Goal: Task Accomplishment & Management: Complete application form

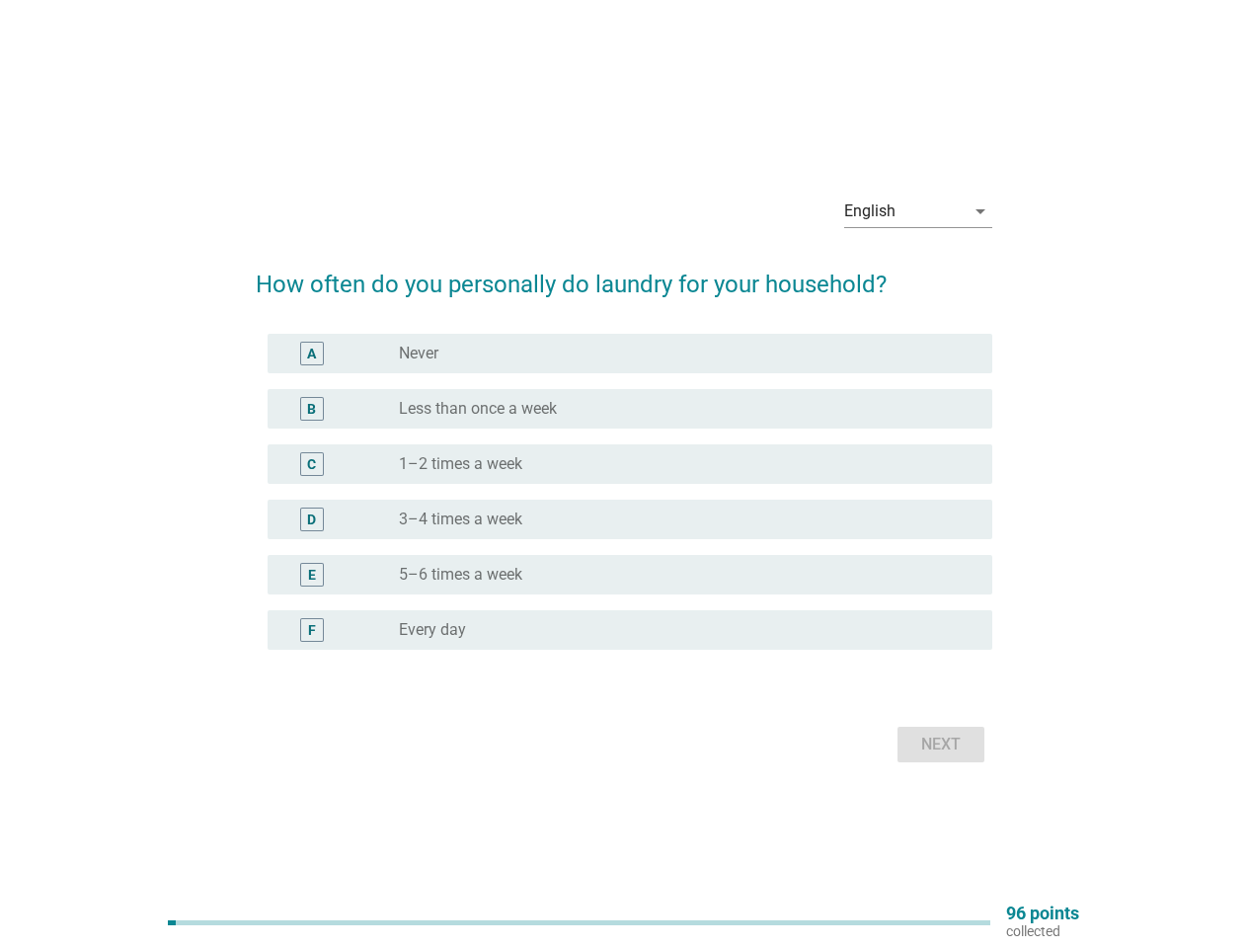
click at [624, 474] on div "radio_button_unchecked 1–2 times a week" at bounding box center [688, 464] width 578 height 24
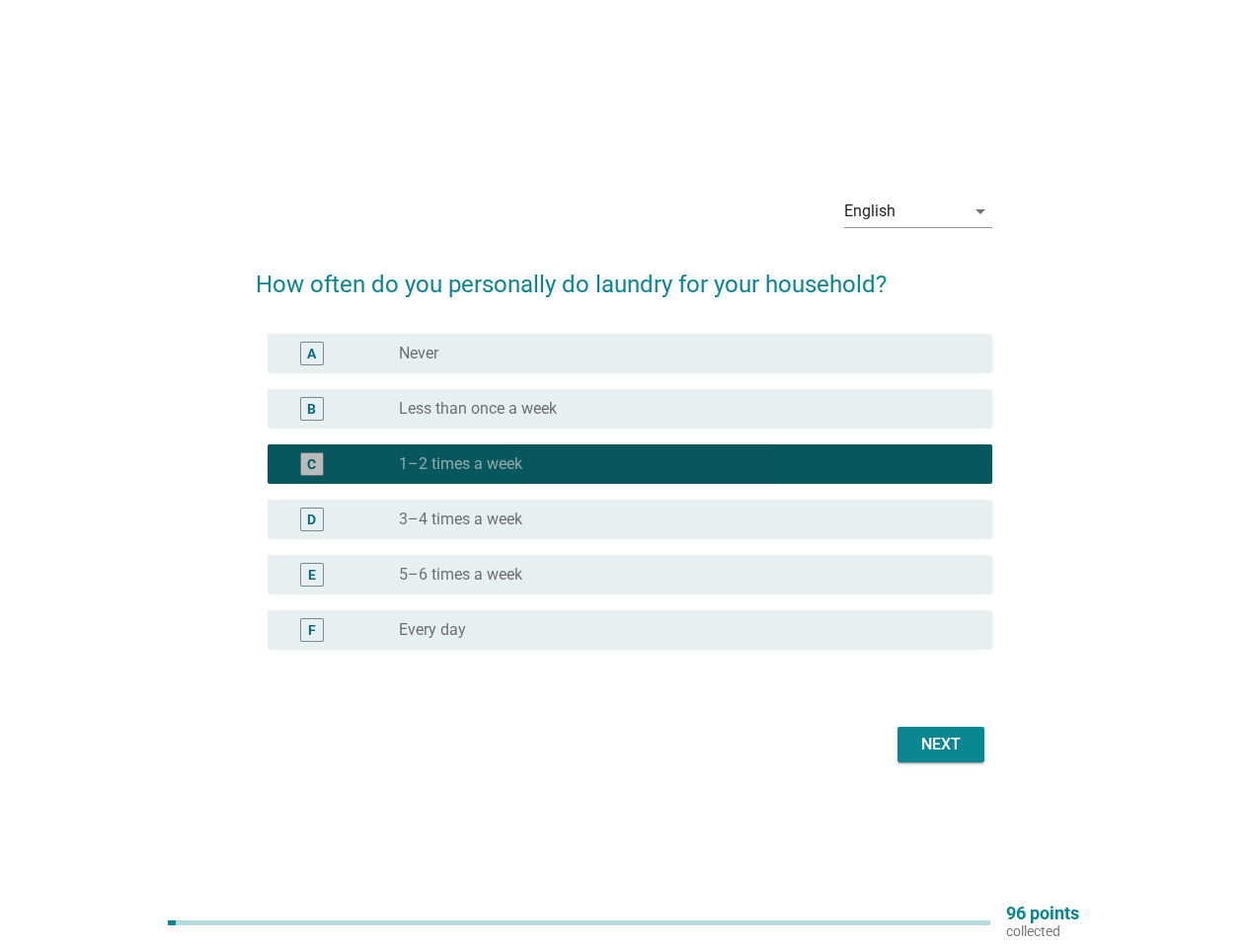
click at [918, 211] on div "English" at bounding box center [904, 211] width 120 height 32
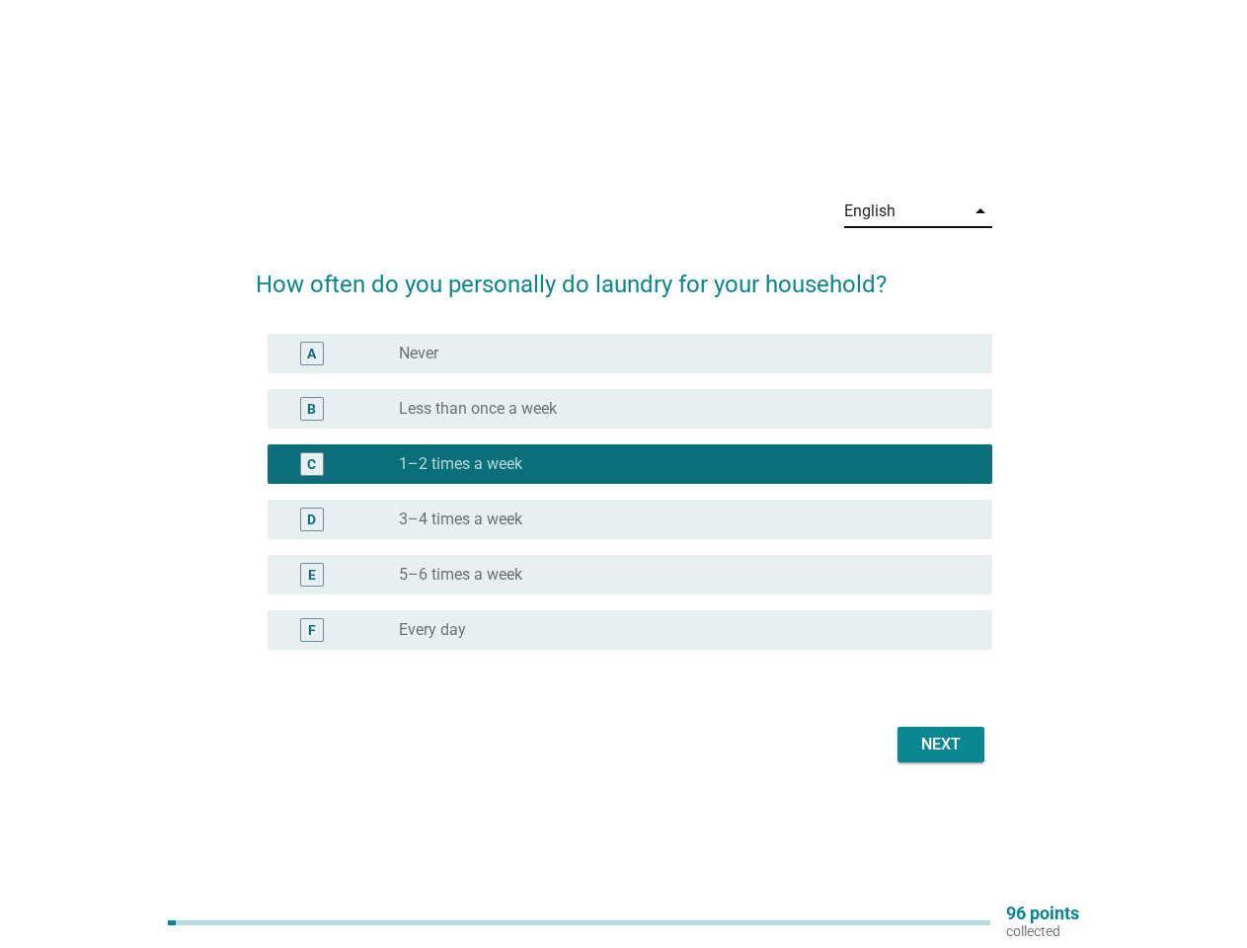
click at [624, 503] on div "D radio_button_unchecked 3–4 times a week" at bounding box center [630, 519] width 725 height 39
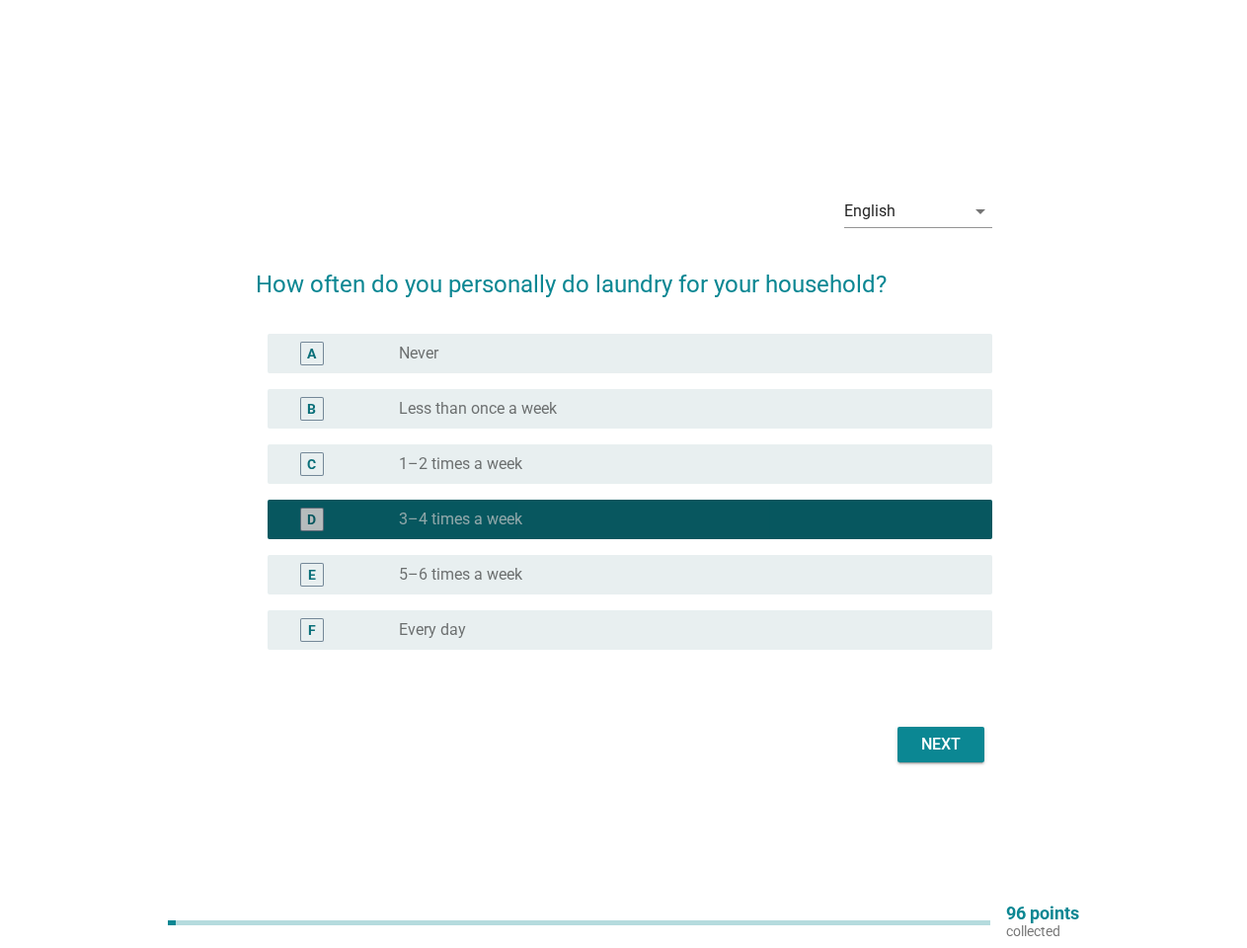
click at [624, 492] on div "D radio_button_checked 3–4 times a week" at bounding box center [624, 519] width 736 height 55
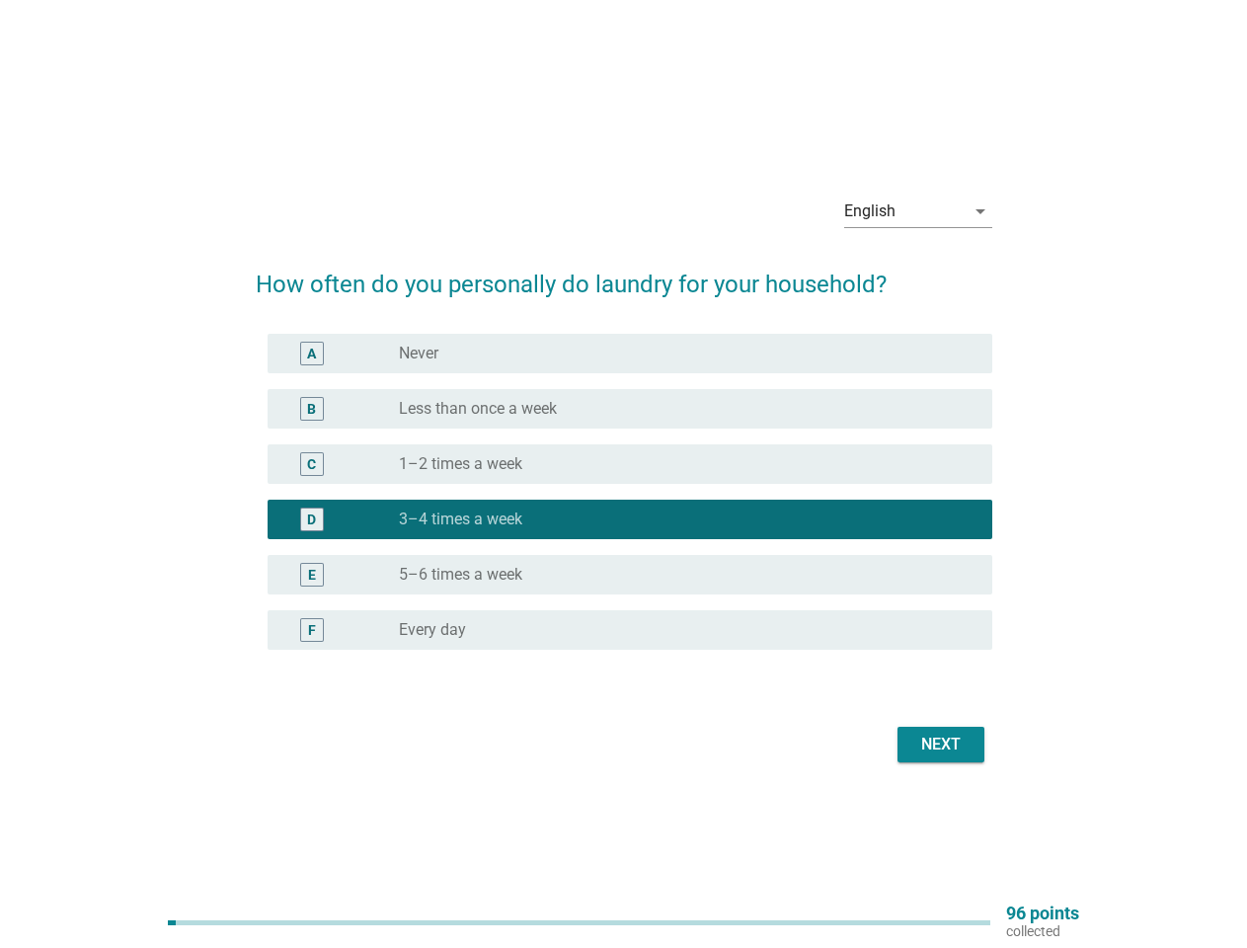
click at [630, 353] on div "radio_button_unchecked Never" at bounding box center [680, 354] width 562 height 20
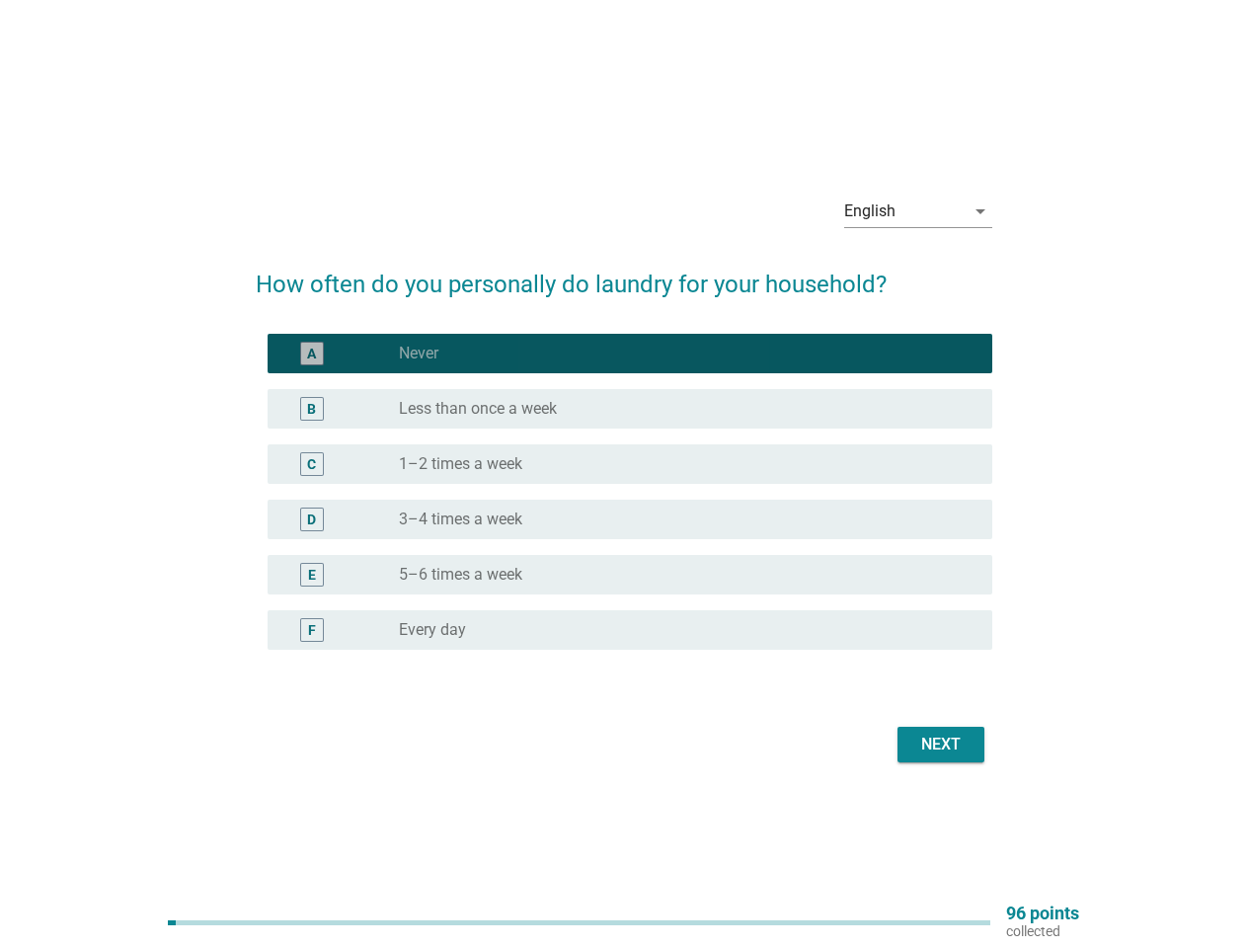
click at [419, 353] on label "Never" at bounding box center [418, 354] width 39 height 20
click at [630, 409] on div "radio_button_unchecked Less than once a week" at bounding box center [680, 409] width 562 height 20
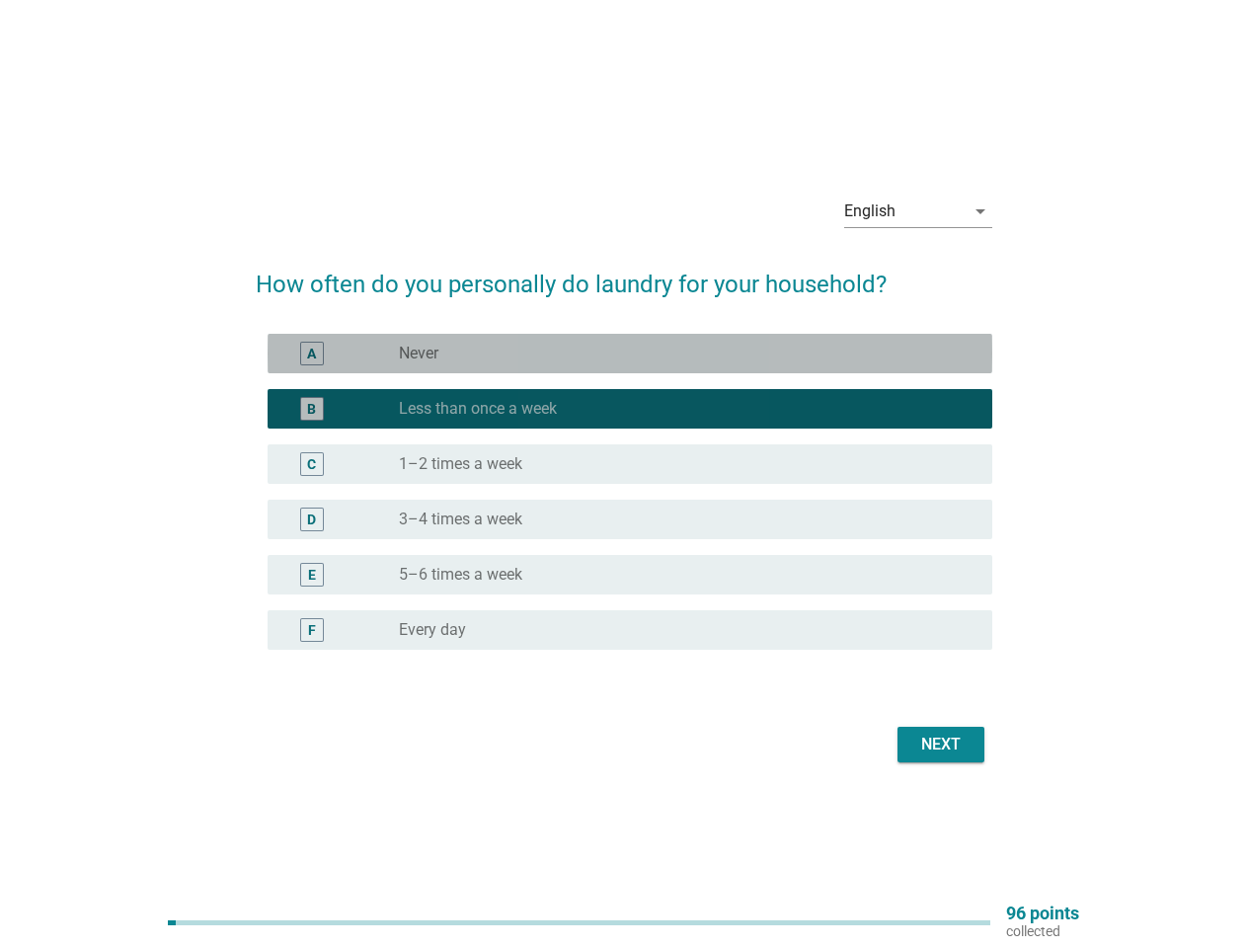
click at [478, 409] on label "Less than once a week" at bounding box center [478, 409] width 158 height 20
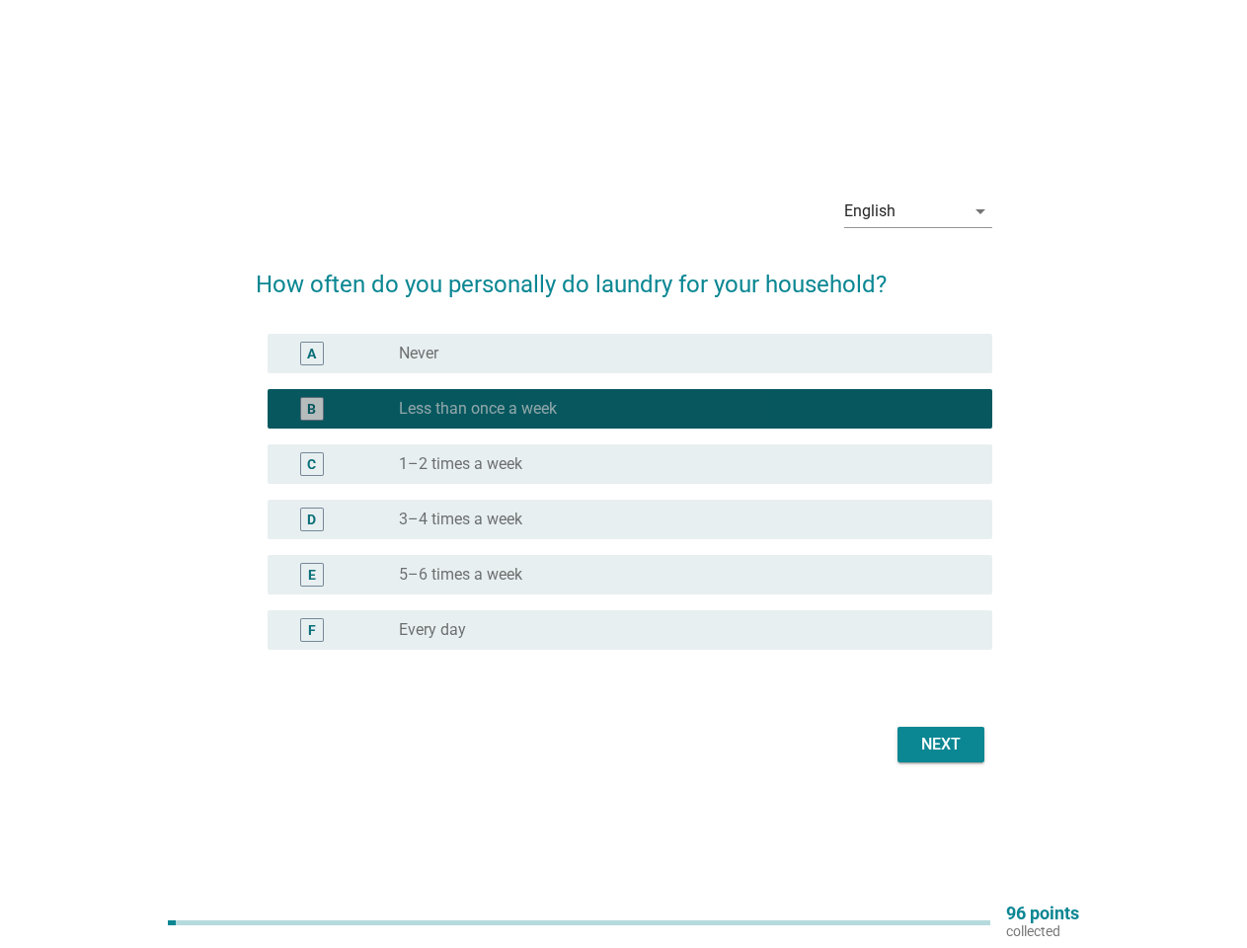
click at [630, 464] on div "radio_button_unchecked 1–2 times a week" at bounding box center [680, 464] width 562 height 20
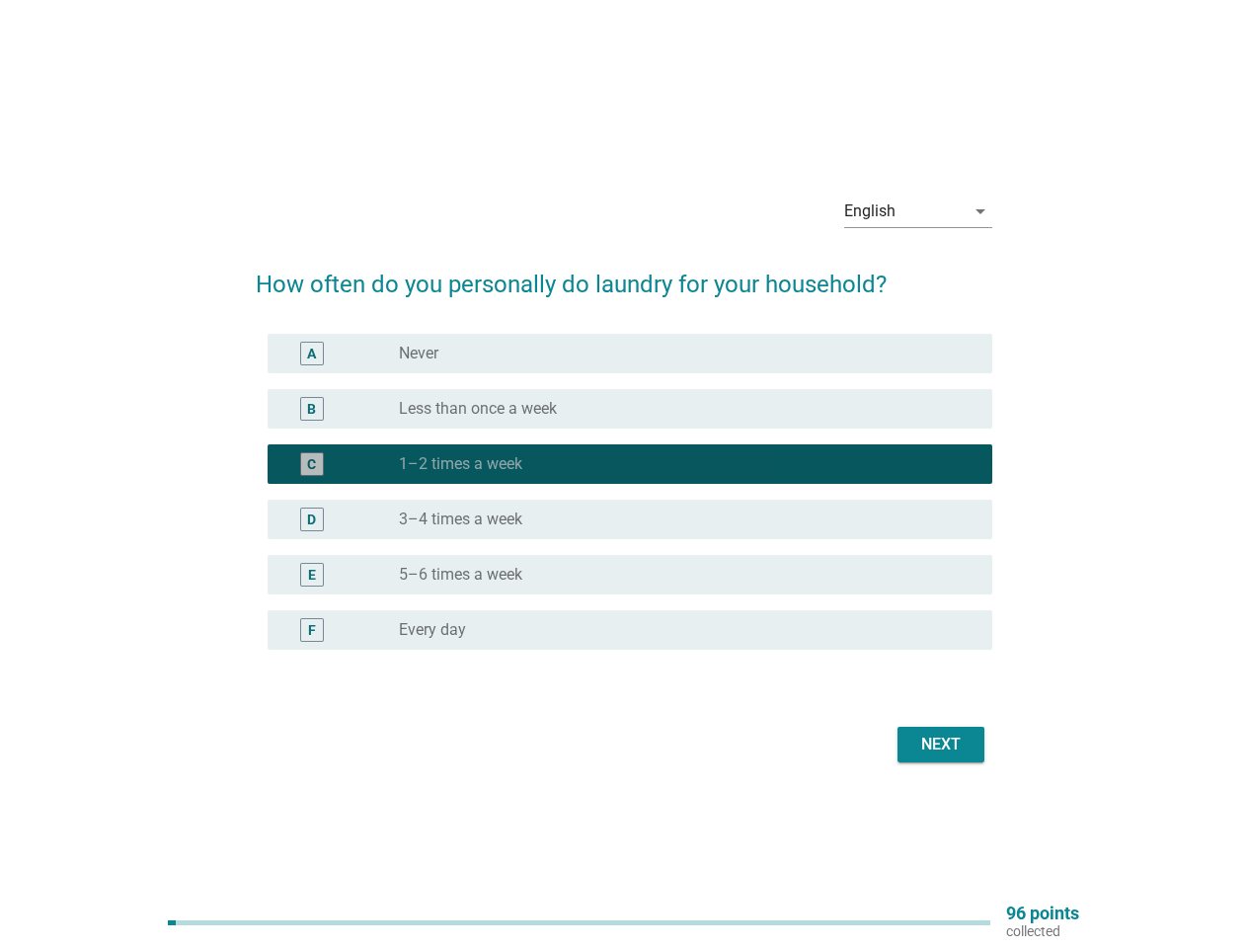
click at [460, 464] on label "1–2 times a week" at bounding box center [460, 464] width 123 height 20
